Goal: Entertainment & Leisure: Consume media (video, audio)

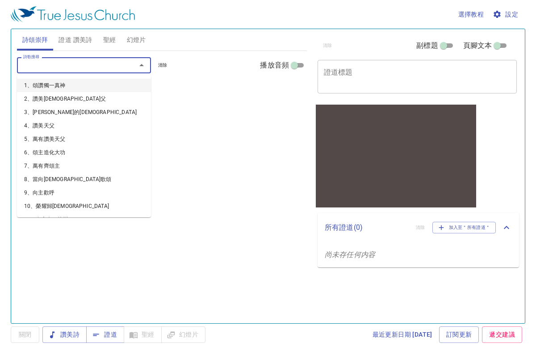
click at [66, 66] on input "詩歌搜尋" at bounding box center [71, 65] width 102 height 10
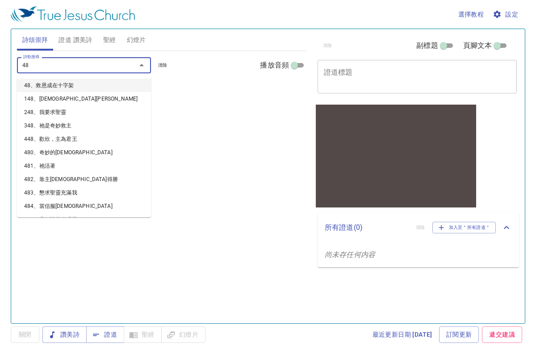
type input "485"
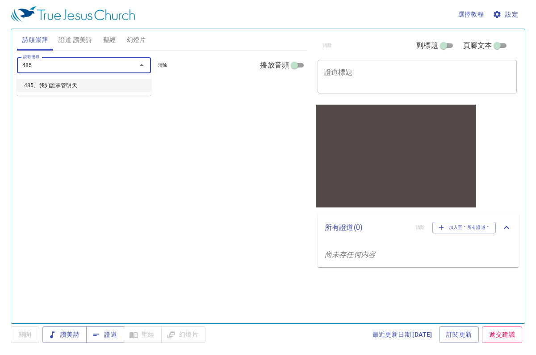
click at [69, 83] on li "485、我知誰掌管明天" at bounding box center [84, 85] width 134 height 13
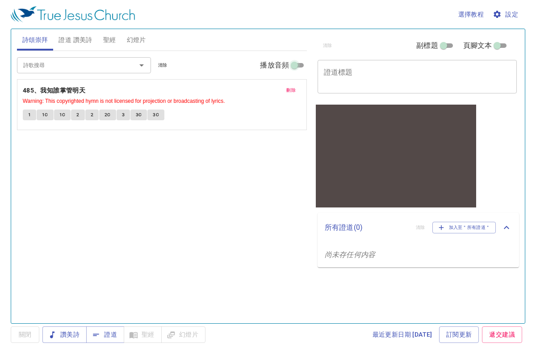
click at [301, 66] on input "播放音頻" at bounding box center [294, 67] width 32 height 11
checkbox input "true"
select select "1"
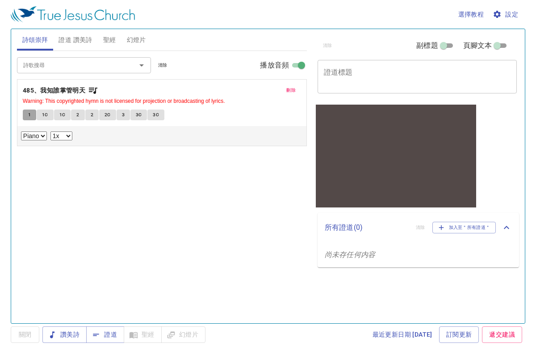
click at [29, 114] on span "1" at bounding box center [29, 115] width 3 height 8
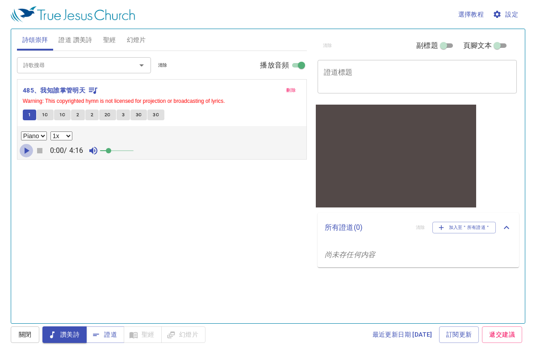
click at [27, 150] on icon "button" at bounding box center [27, 150] width 5 height 6
click at [45, 114] on span "1C" at bounding box center [45, 115] width 6 height 8
click at [65, 116] on button "1C" at bounding box center [62, 114] width 17 height 11
click at [79, 114] on button "2" at bounding box center [77, 114] width 13 height 11
drag, startPoint x: 113, startPoint y: 148, endPoint x: 117, endPoint y: 150, distance: 4.8
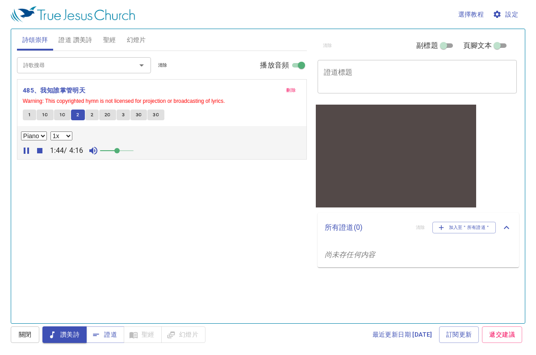
click at [117, 150] on span at bounding box center [116, 150] width 5 height 5
click at [91, 114] on span "2" at bounding box center [92, 115] width 3 height 8
click at [107, 117] on span "2C" at bounding box center [108, 115] width 6 height 8
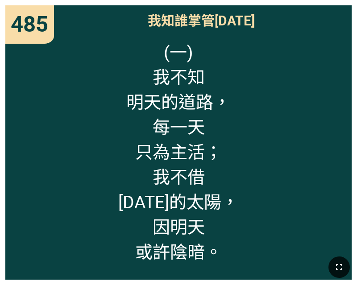
click at [338, 267] on icon "button" at bounding box center [339, 267] width 11 height 11
